Goal: Ask a question

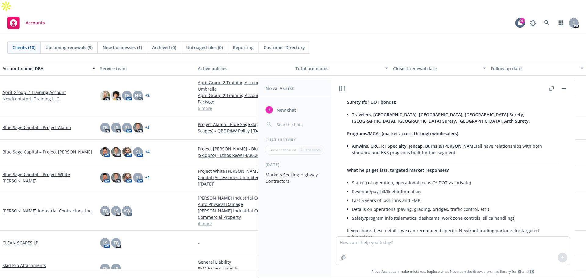
scroll to position [366, 0]
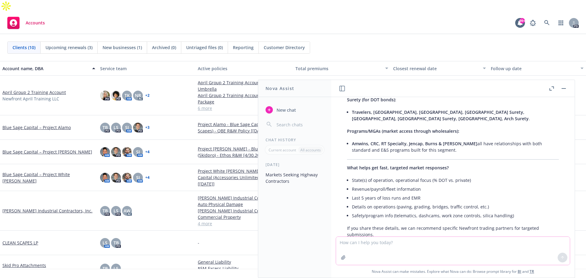
click at [417, 237] on textarea at bounding box center [453, 251] width 234 height 28
type textarea "Is there benchmarking for auto deductibles for this class of business"
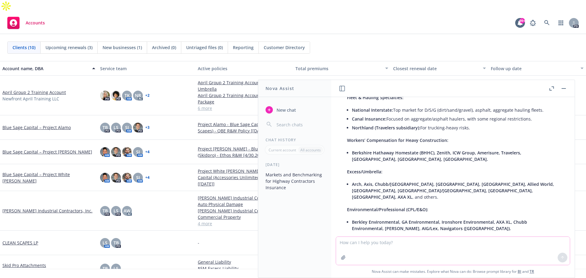
scroll to position [42, 0]
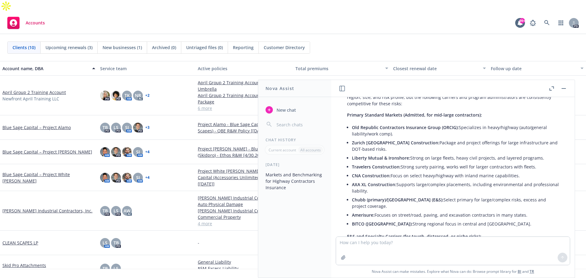
click at [552, 89] on icon "button" at bounding box center [552, 88] width 5 height 4
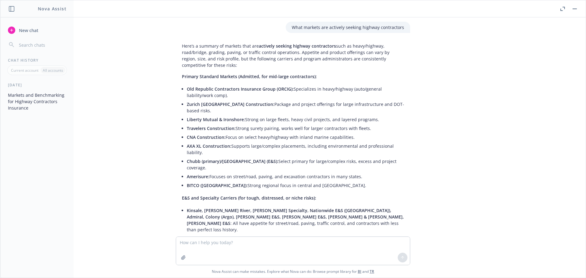
scroll to position [0, 0]
click at [31, 100] on button "Markets and Benchmarking for Highway Contractors Insurance" at bounding box center [36, 101] width 63 height 23
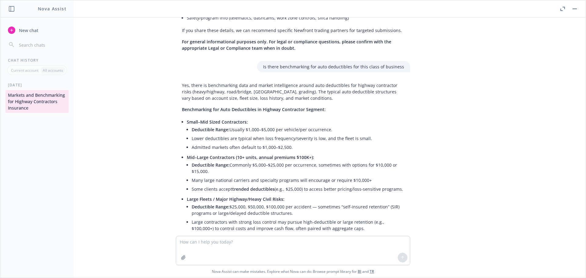
scroll to position [488, 0]
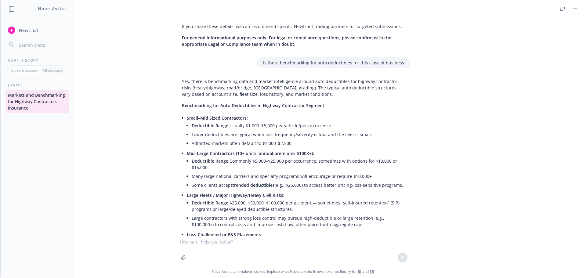
click at [252, 57] on div "Is there benchmarking for auto deductibles for this class of business" at bounding box center [293, 62] width 244 height 11
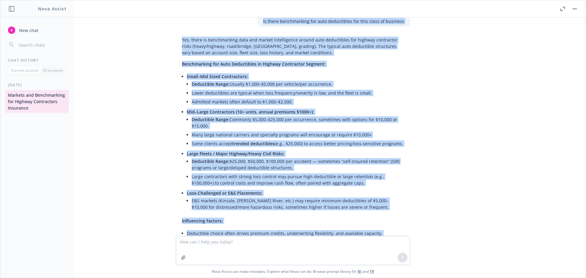
scroll to position [663, 0]
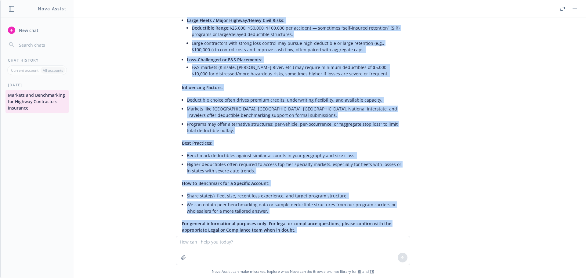
drag, startPoint x: 256, startPoint y: 28, endPoint x: 413, endPoint y: 219, distance: 247.5
click at [414, 220] on div "What markets are actively seeking highway contractors Here’s a summary of marke…" at bounding box center [293, 126] width 586 height 219
copy div "Lo ipsum dolorsitamet con adip elitseddoei tem inci utlab et dolorema Ali, enim…"
